Goal: Communication & Community: Answer question/provide support

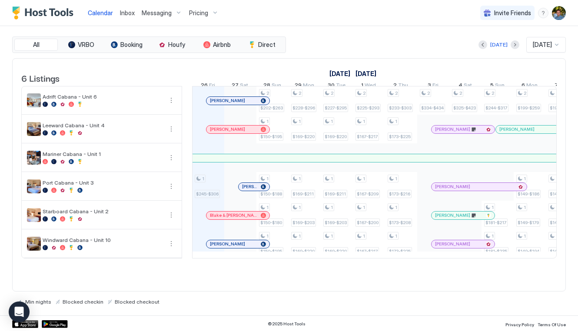
scroll to position [0, 482]
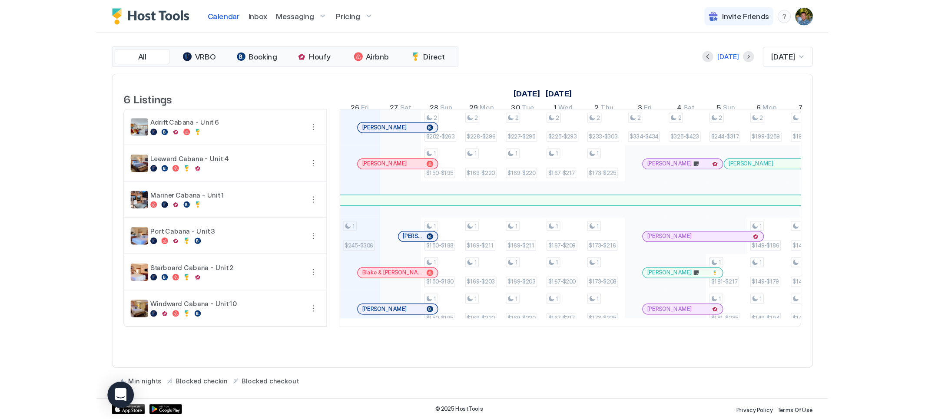
scroll to position [0, 482]
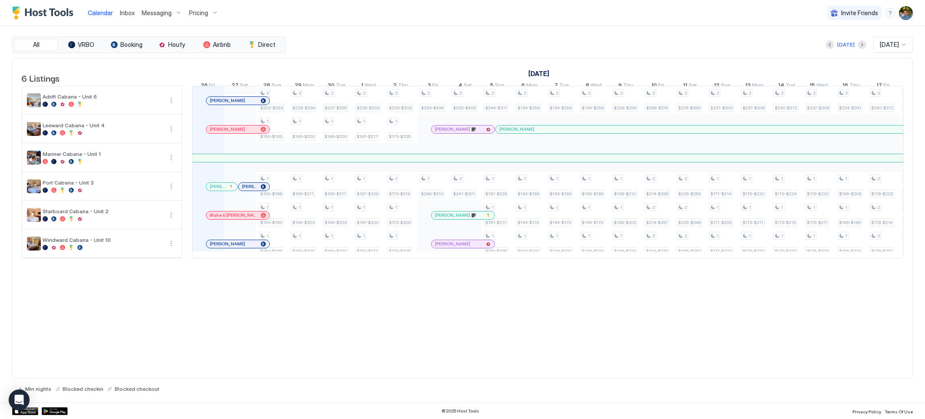
click at [214, 190] on div at bounding box center [214, 186] width 7 height 7
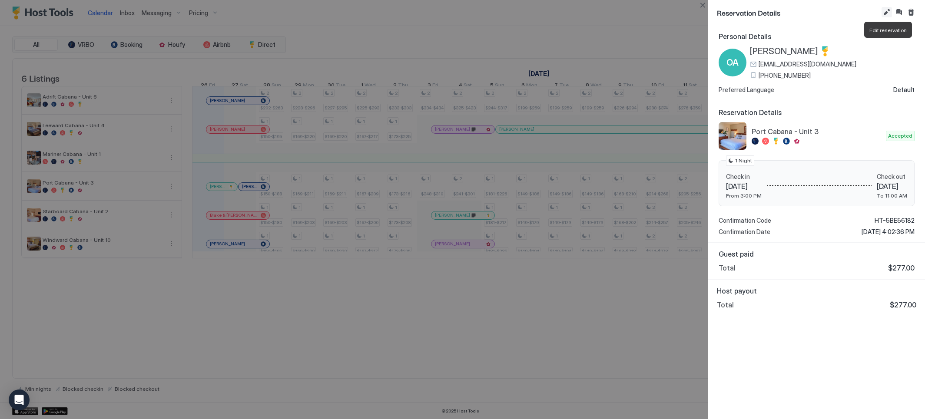
click at [577, 10] on button "Edit reservation" at bounding box center [886, 12] width 10 height 10
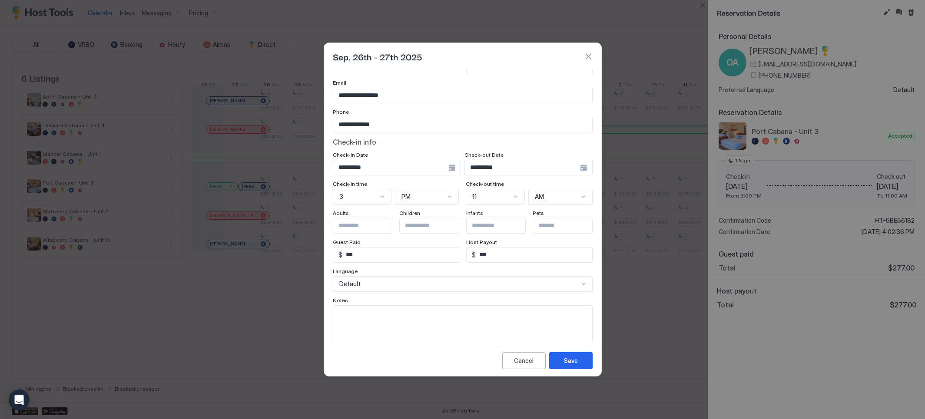
scroll to position [50, 0]
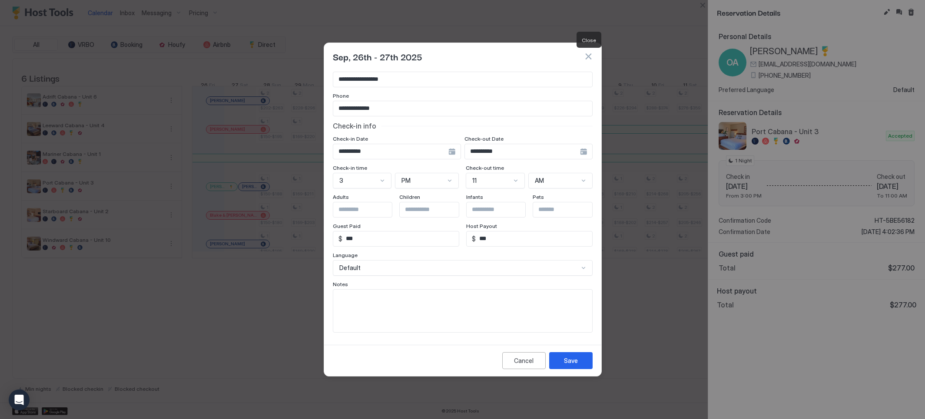
click at [577, 56] on button "button" at bounding box center [588, 56] width 9 height 9
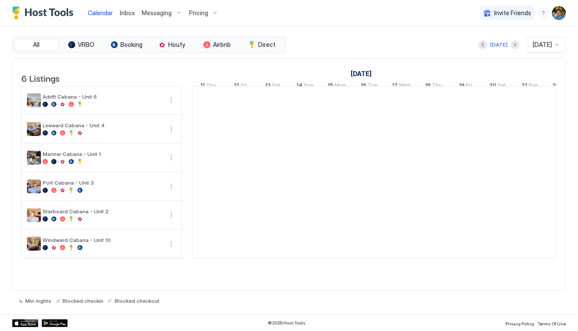
scroll to position [0, 482]
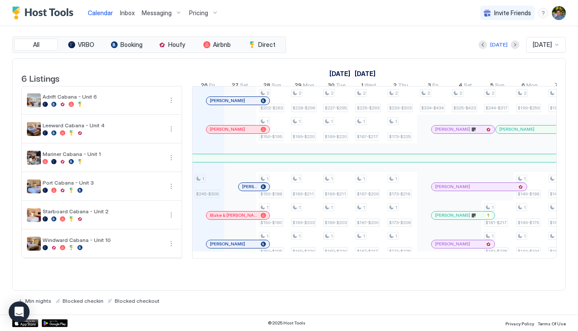
click at [124, 11] on span "Inbox" at bounding box center [127, 12] width 15 height 7
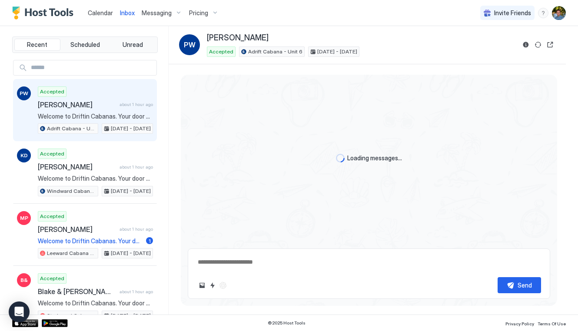
type textarea "*"
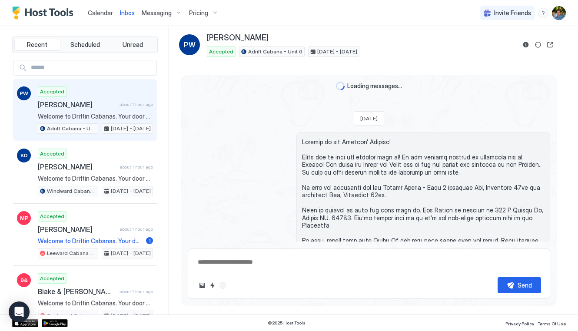
scroll to position [796, 0]
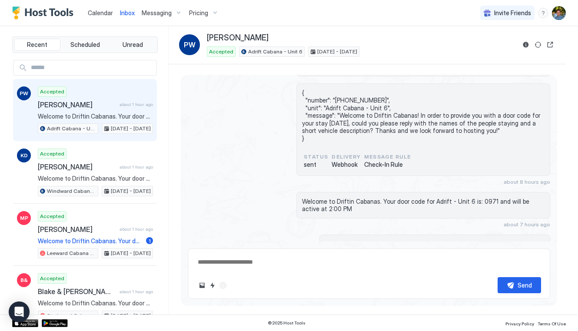
click at [97, 11] on span "Calendar" at bounding box center [100, 12] width 25 height 7
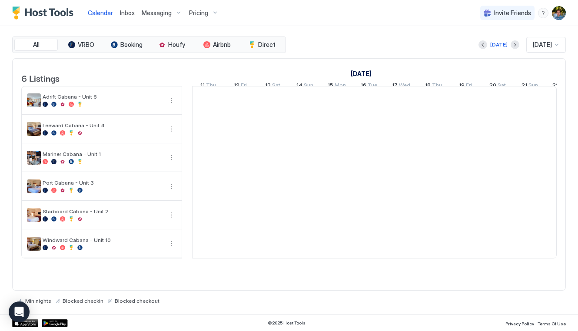
scroll to position [0, 482]
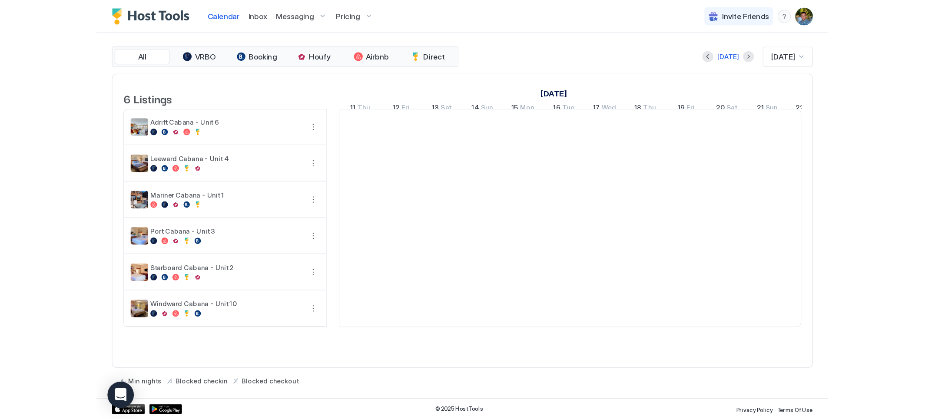
scroll to position [0, 482]
